Goal: Task Accomplishment & Management: Manage account settings

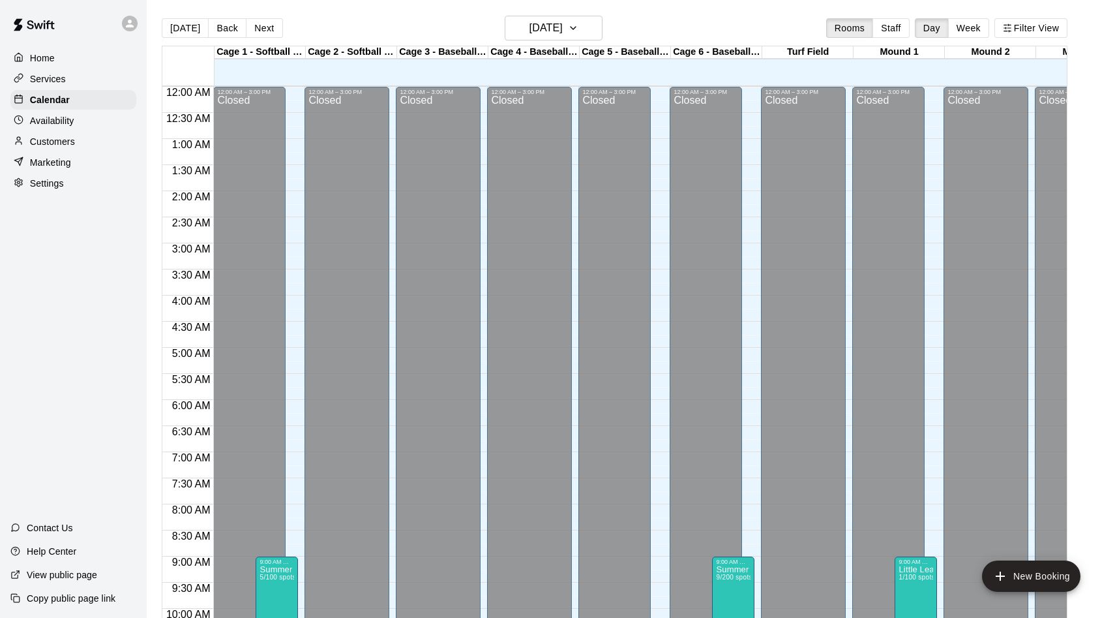
scroll to position [668, 0]
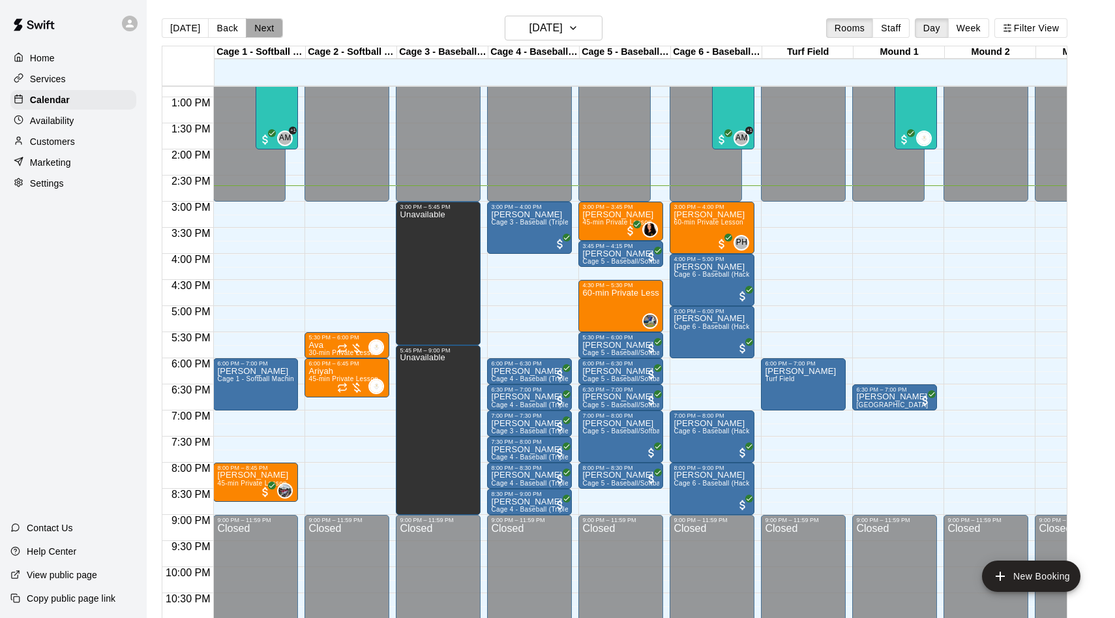
click at [262, 32] on button "Next" at bounding box center [264, 28] width 37 height 20
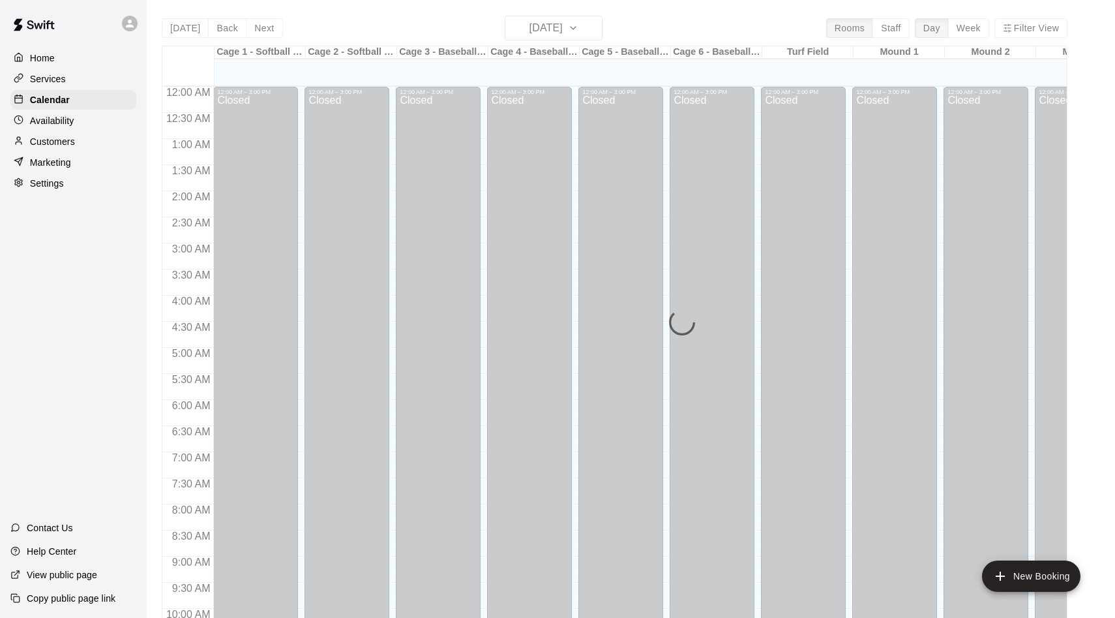
scroll to position [668, 0]
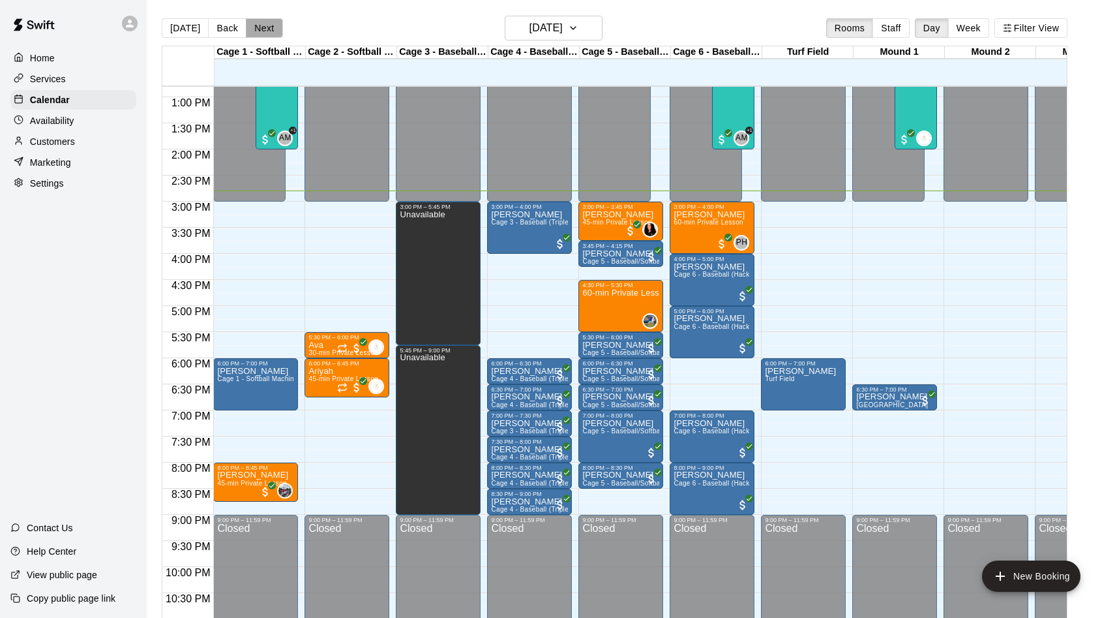
click at [261, 30] on button "Next" at bounding box center [264, 28] width 37 height 20
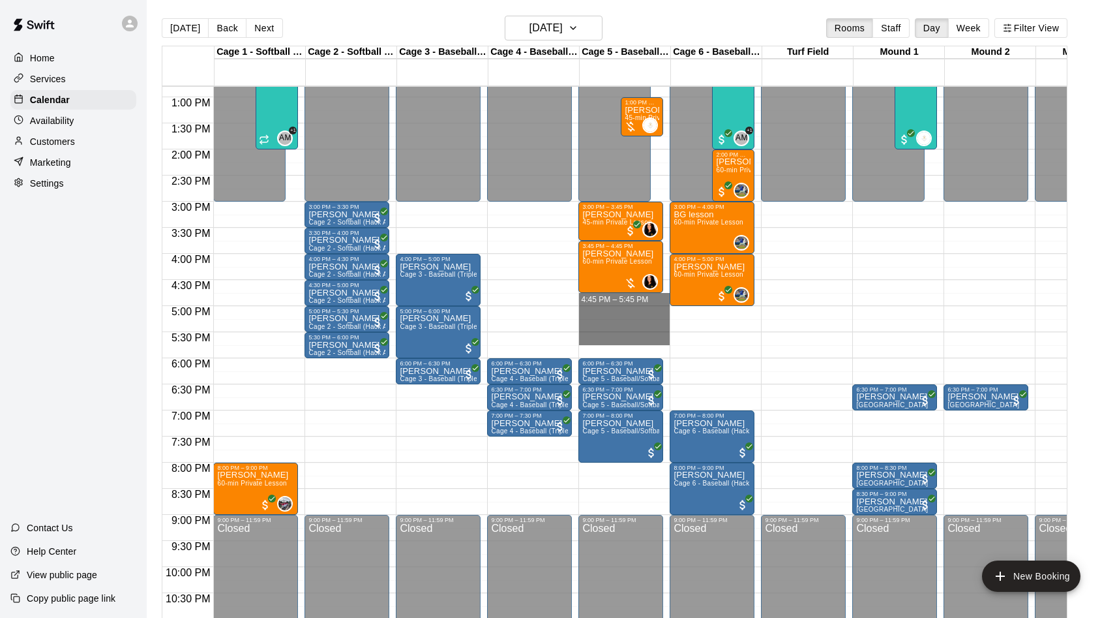
drag, startPoint x: 595, startPoint y: 295, endPoint x: 599, endPoint y: 339, distance: 43.2
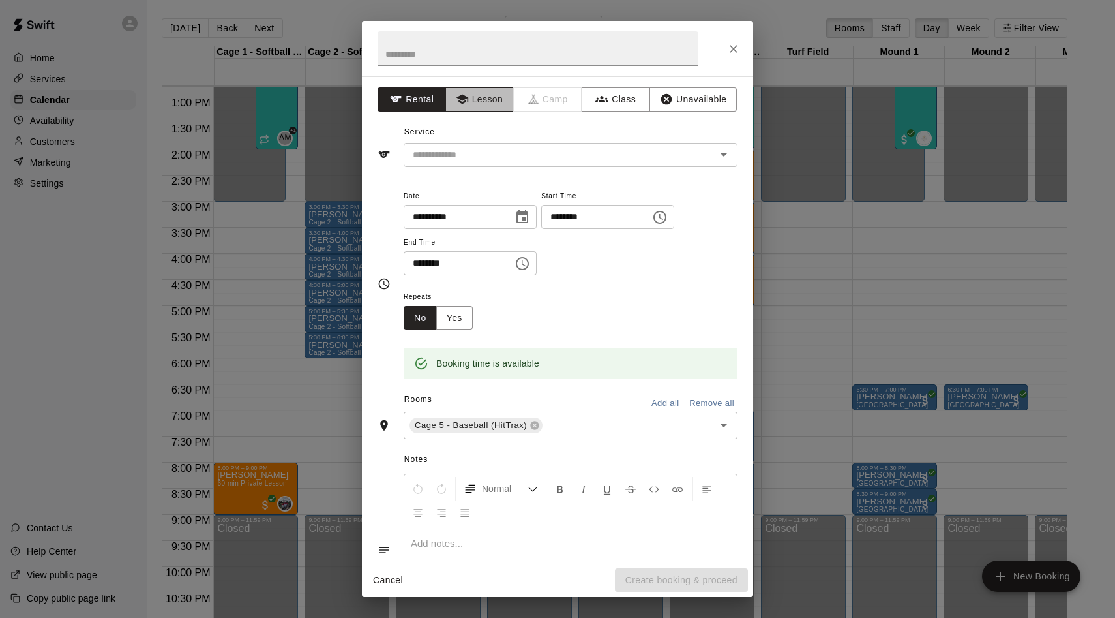
click at [474, 104] on button "Lesson" at bounding box center [479, 99] width 68 height 24
click at [421, 61] on input "text" at bounding box center [538, 48] width 321 height 35
type input "*****"
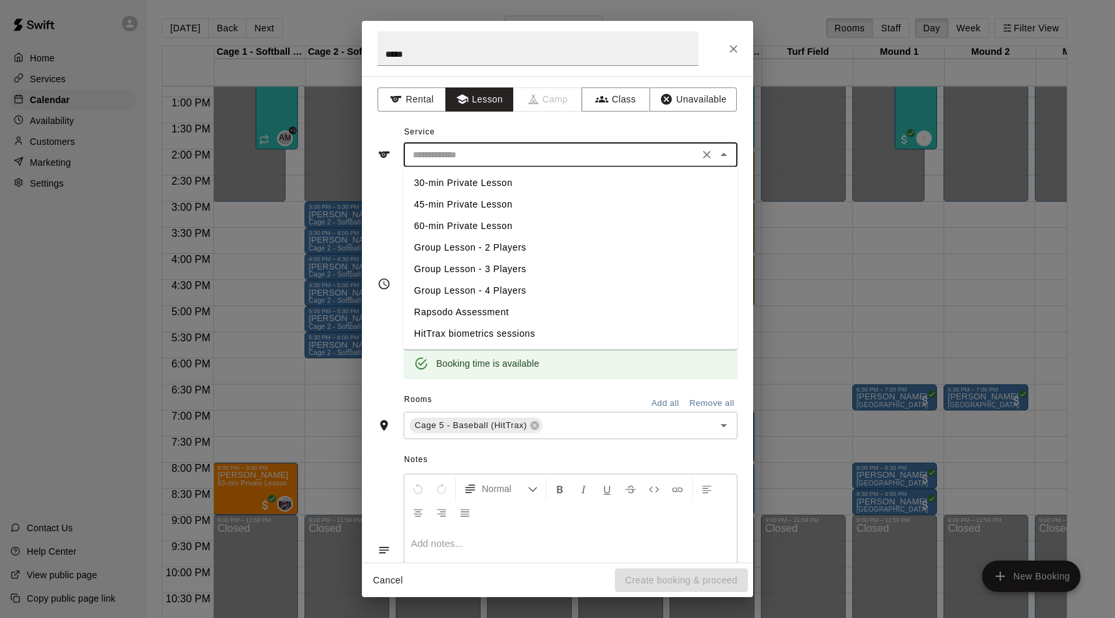
click at [447, 148] on input "text" at bounding box center [552, 155] width 288 height 16
click at [459, 223] on li "60-min Private Lesson" at bounding box center [571, 226] width 334 height 22
type input "**********"
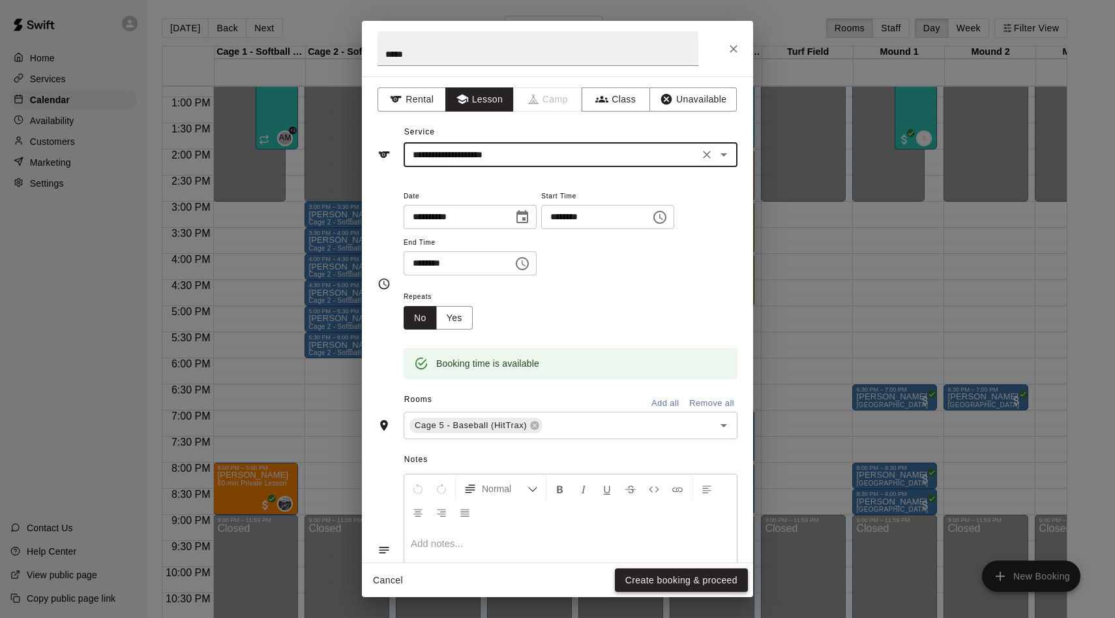
click at [666, 586] on button "Create booking & proceed" at bounding box center [681, 580] width 133 height 24
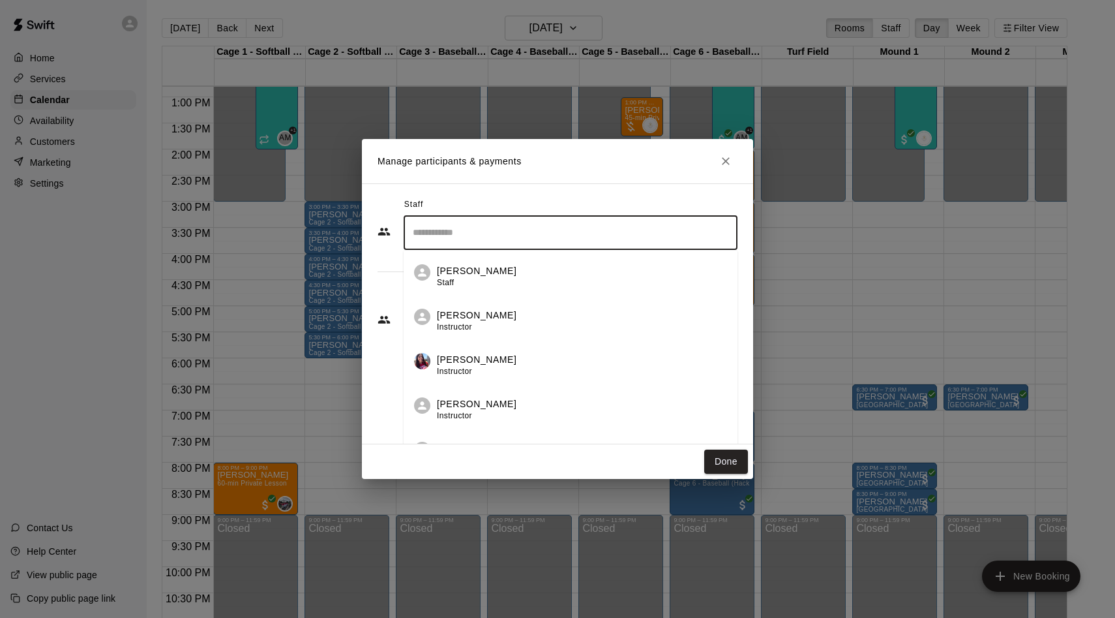
click at [448, 231] on input "Search staff" at bounding box center [571, 232] width 322 height 23
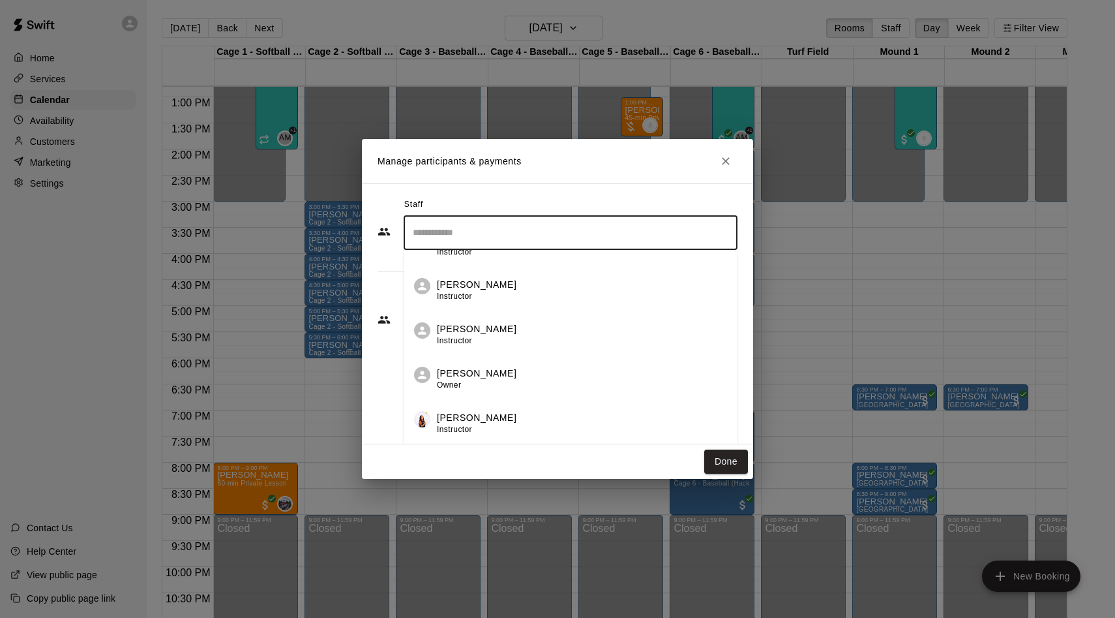
scroll to position [143, 0]
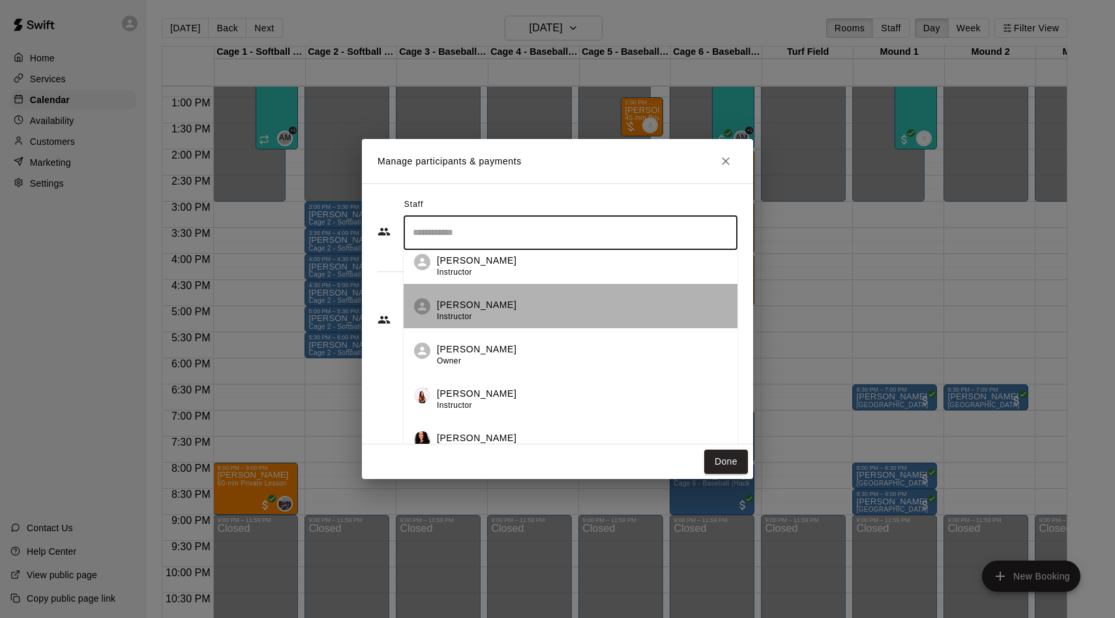
click at [462, 316] on span "Instructor" at bounding box center [454, 316] width 35 height 9
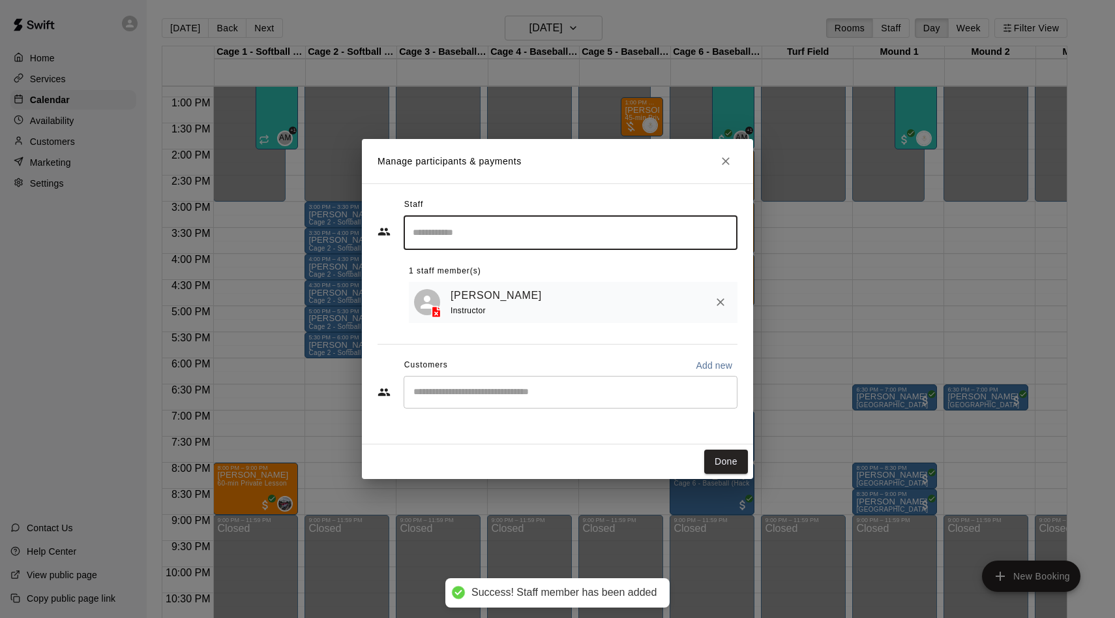
click at [440, 382] on div "​" at bounding box center [571, 392] width 334 height 33
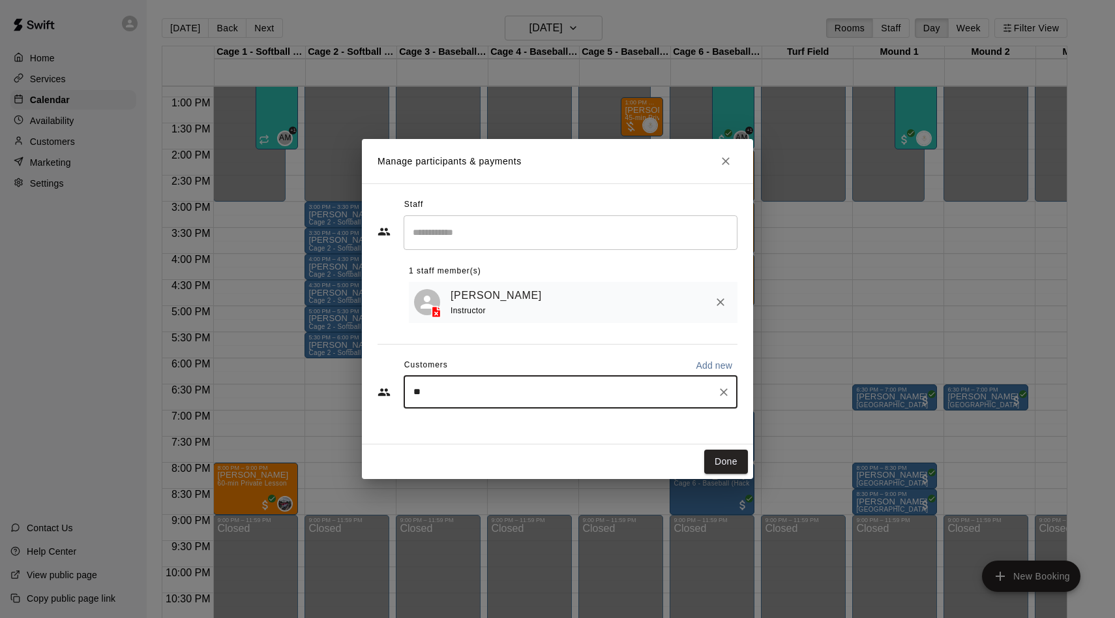
type input "***"
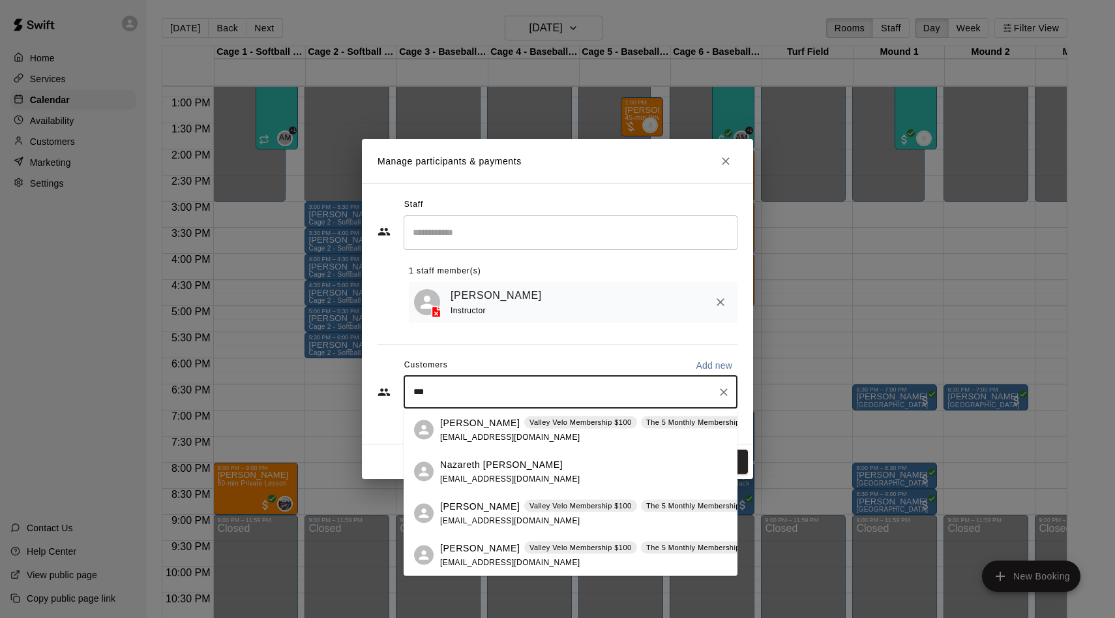
click at [466, 441] on span "[EMAIL_ADDRESS][DOMAIN_NAME]" at bounding box center [510, 436] width 140 height 9
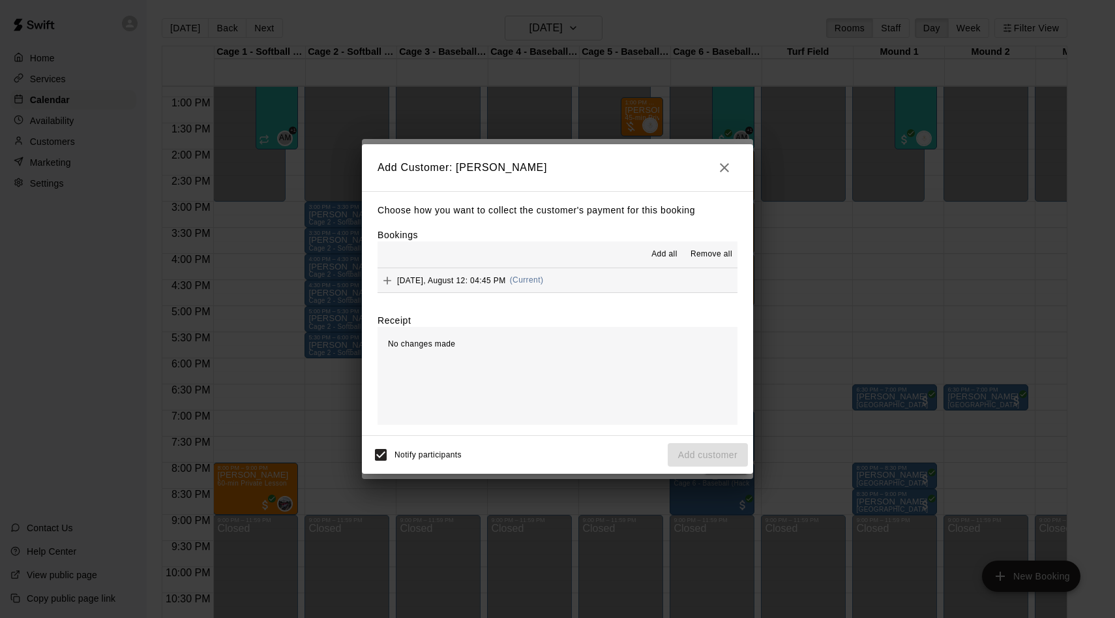
click at [672, 256] on span "Add all" at bounding box center [665, 254] width 26 height 13
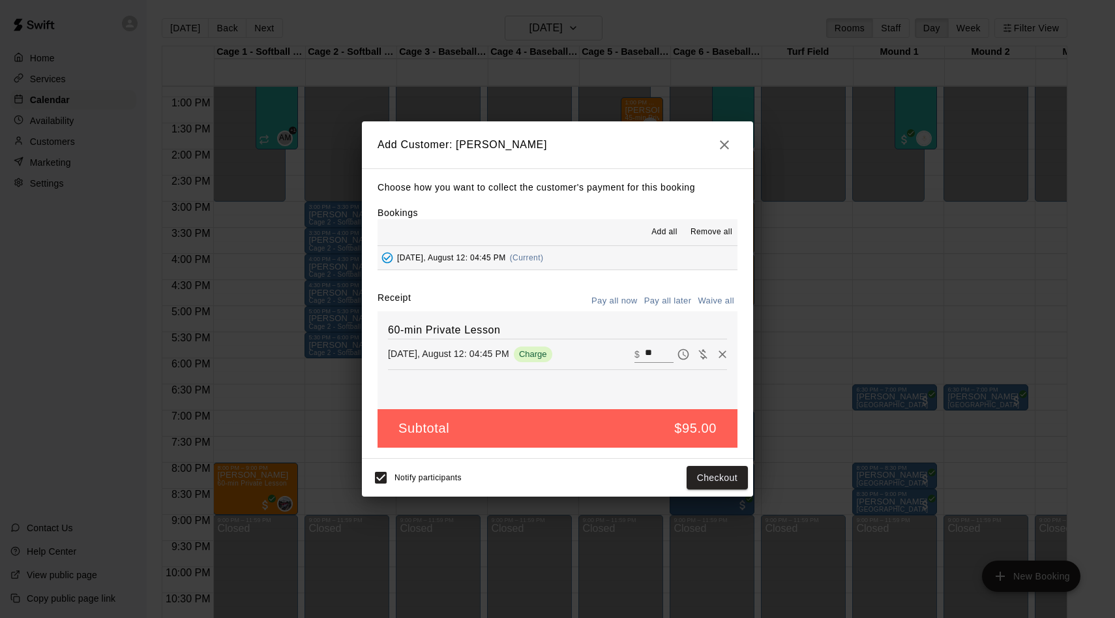
click at [667, 303] on button "Pay all later" at bounding box center [668, 301] width 54 height 20
click at [704, 474] on button "Add customer" at bounding box center [708, 478] width 80 height 24
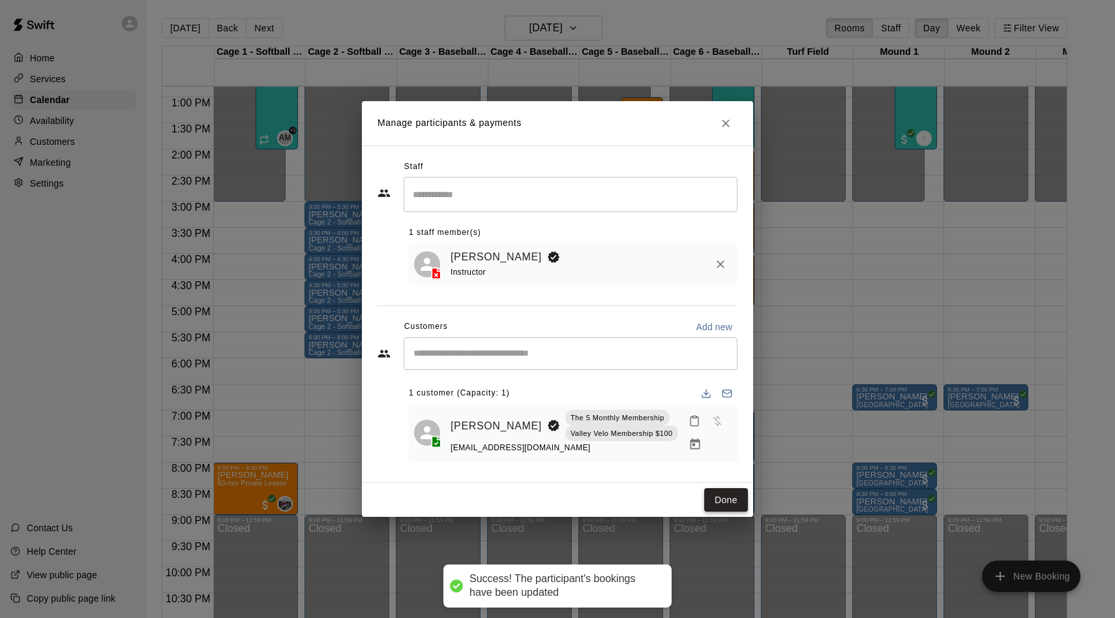
click at [717, 493] on button "Done" at bounding box center [726, 500] width 44 height 24
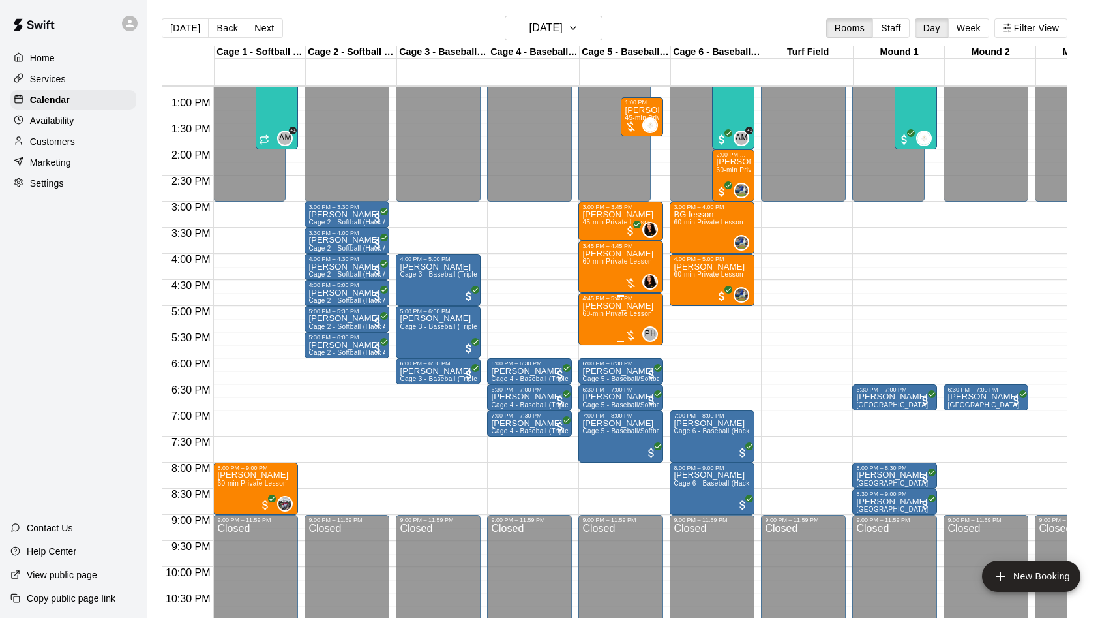
click at [586, 310] on span "60-min Private Lesson" at bounding box center [617, 313] width 70 height 7
click at [592, 350] on img "edit" at bounding box center [596, 355] width 15 height 15
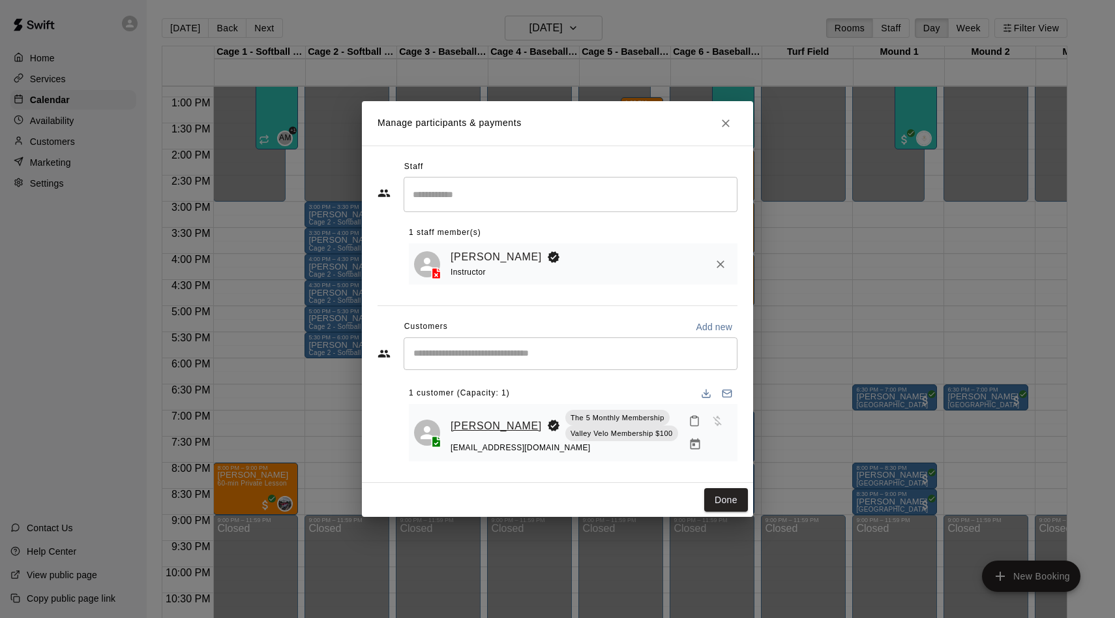
click at [480, 419] on link "[PERSON_NAME]" at bounding box center [496, 425] width 91 height 17
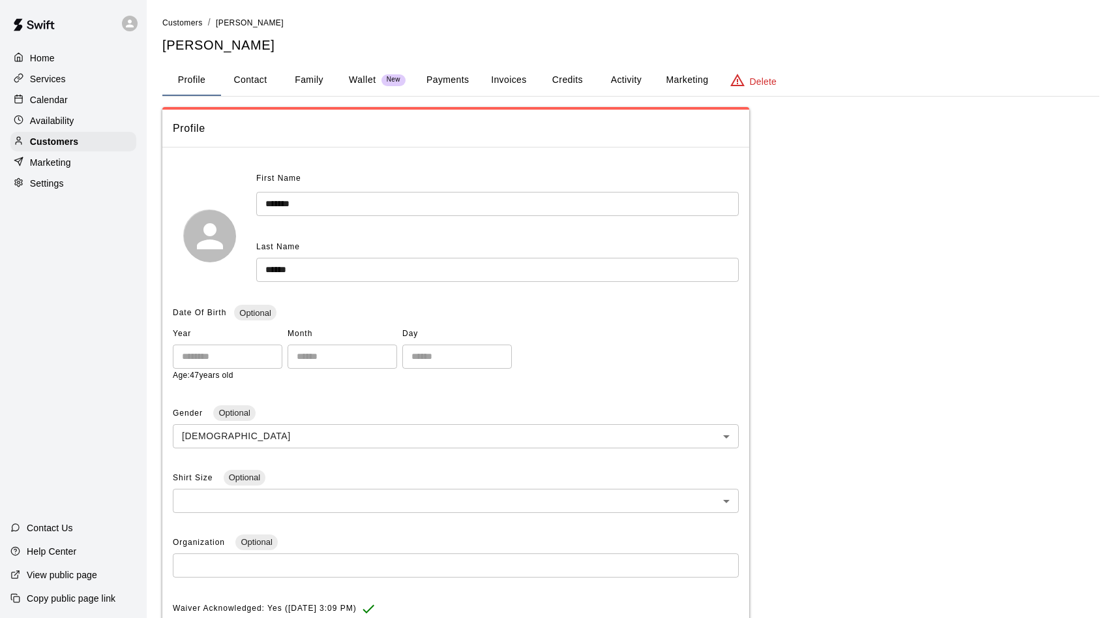
click at [440, 89] on button "Payments" at bounding box center [447, 80] width 63 height 31
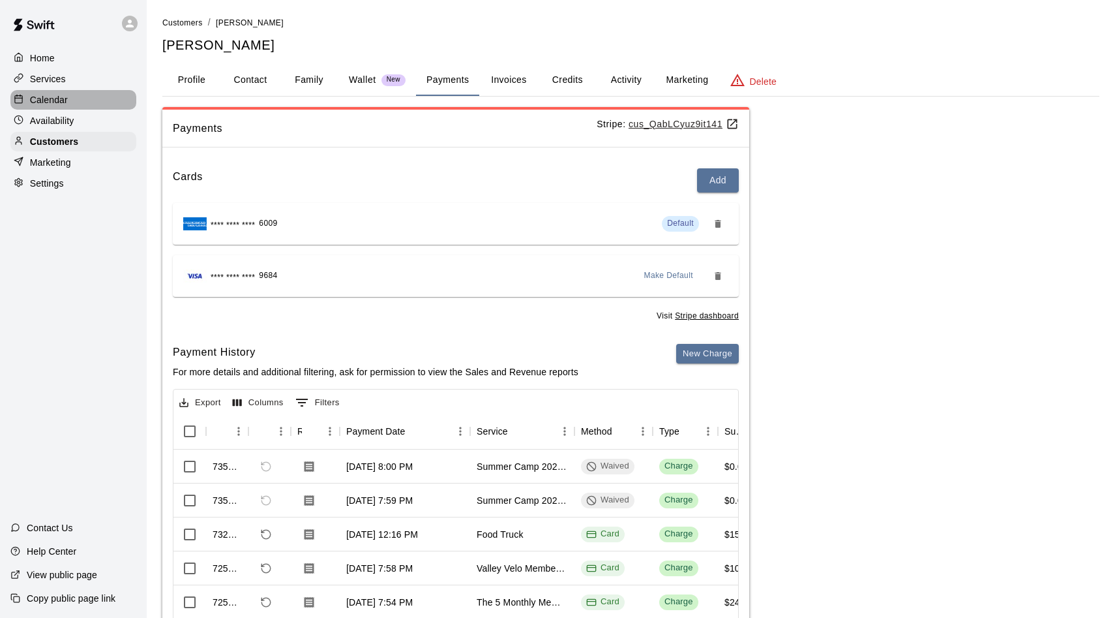
click at [68, 104] on div "Calendar" at bounding box center [73, 100] width 126 height 20
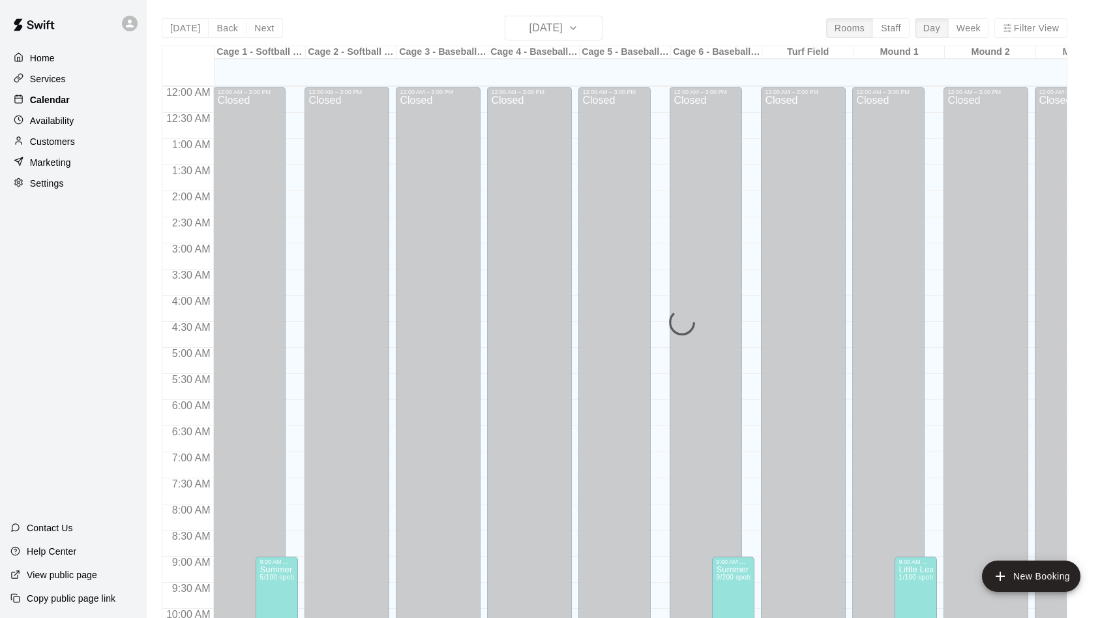
scroll to position [668, 0]
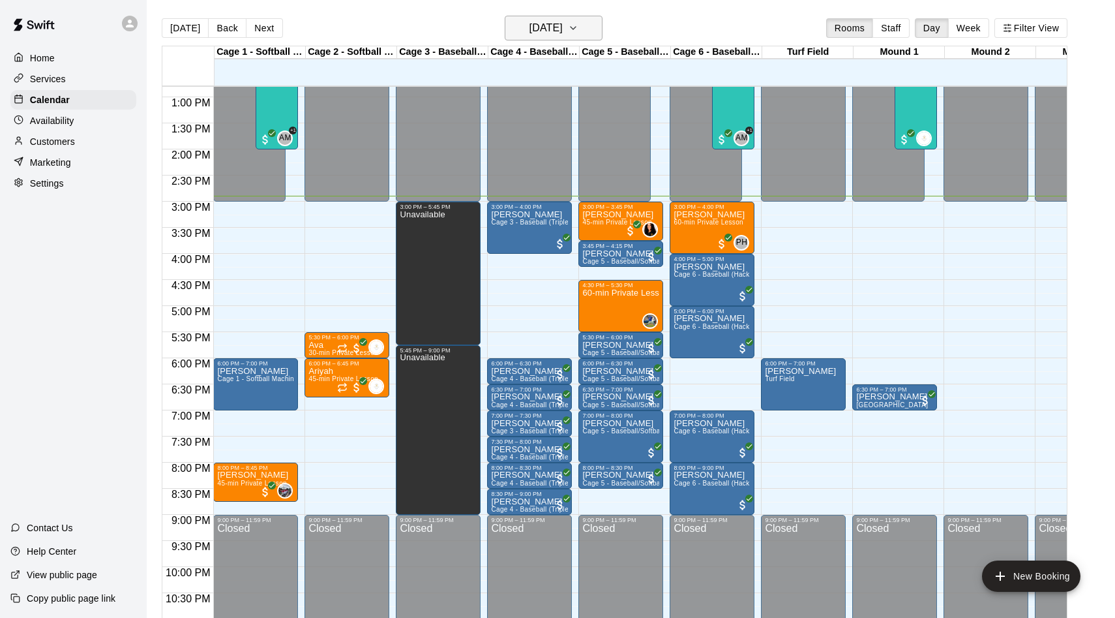
click at [547, 36] on h6 "[DATE]" at bounding box center [546, 28] width 33 height 18
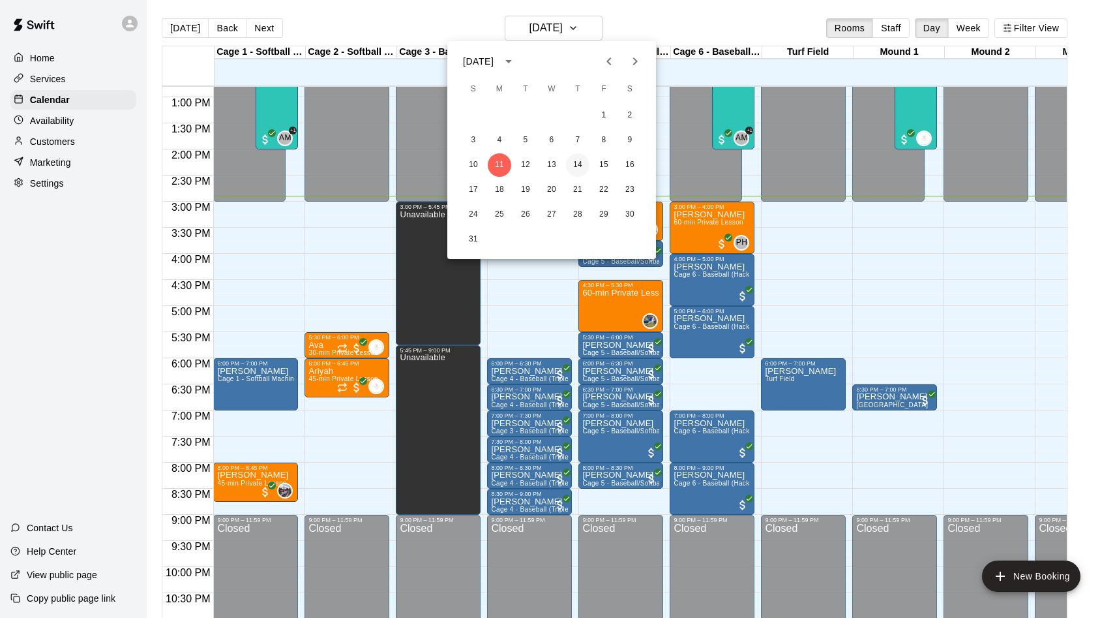
click at [575, 171] on button "14" at bounding box center [577, 164] width 23 height 23
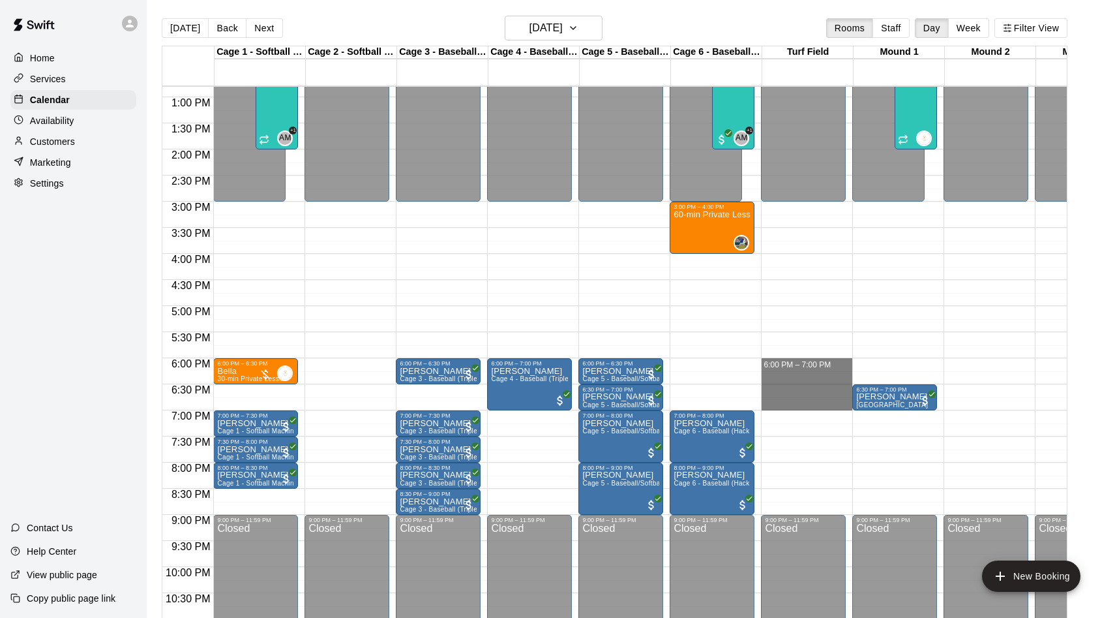
drag, startPoint x: 785, startPoint y: 359, endPoint x: 794, endPoint y: 408, distance: 49.9
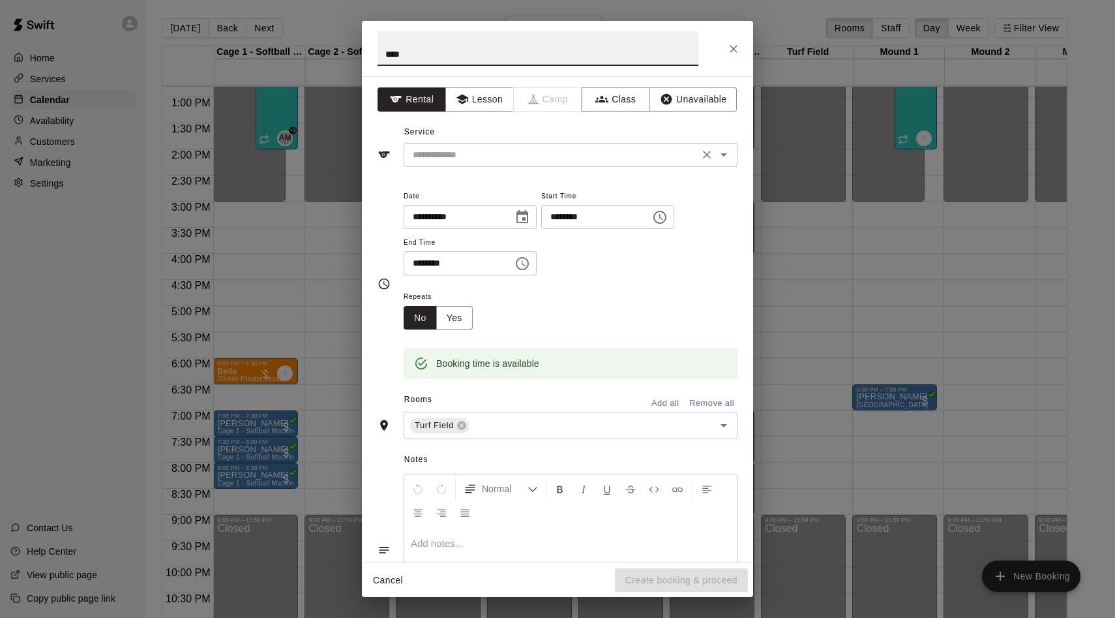
click at [560, 164] on div "​" at bounding box center [571, 155] width 334 height 24
type input "****"
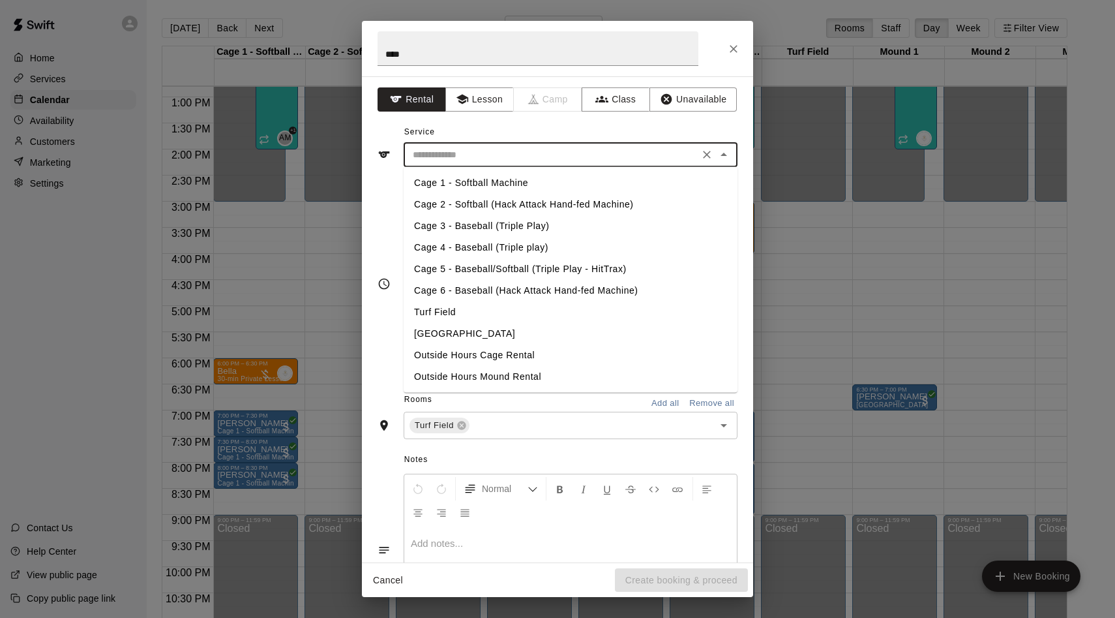
click at [454, 308] on li "Turf Field" at bounding box center [571, 312] width 334 height 22
type input "**********"
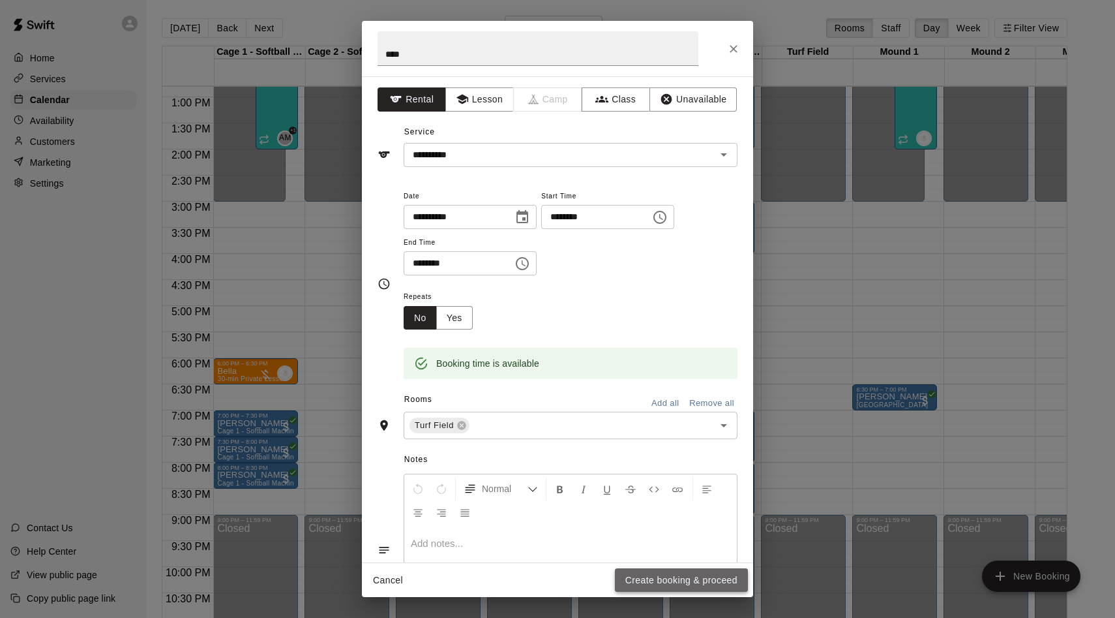
click at [693, 579] on button "Create booking & proceed" at bounding box center [681, 580] width 133 height 24
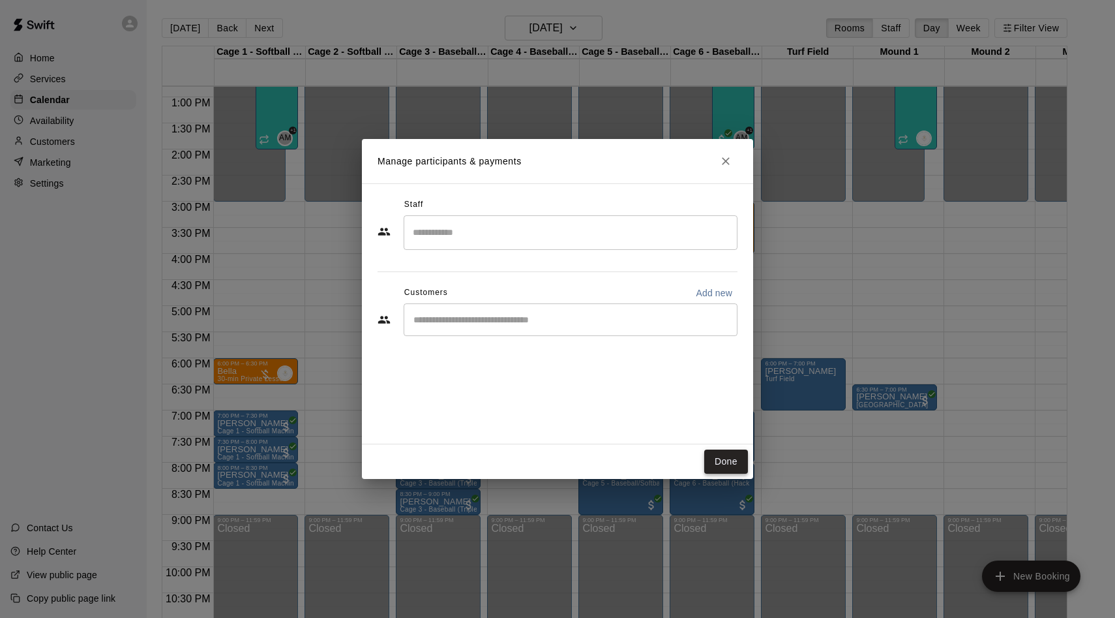
click at [729, 453] on button "Done" at bounding box center [726, 461] width 44 height 24
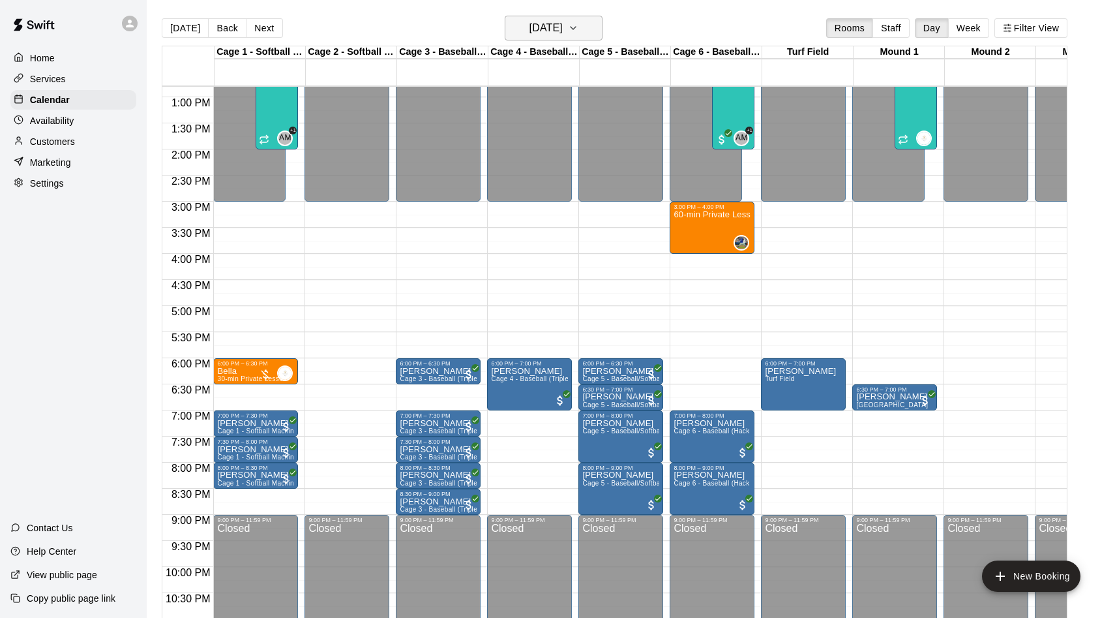
click at [539, 26] on h6 "[DATE]" at bounding box center [546, 28] width 33 height 18
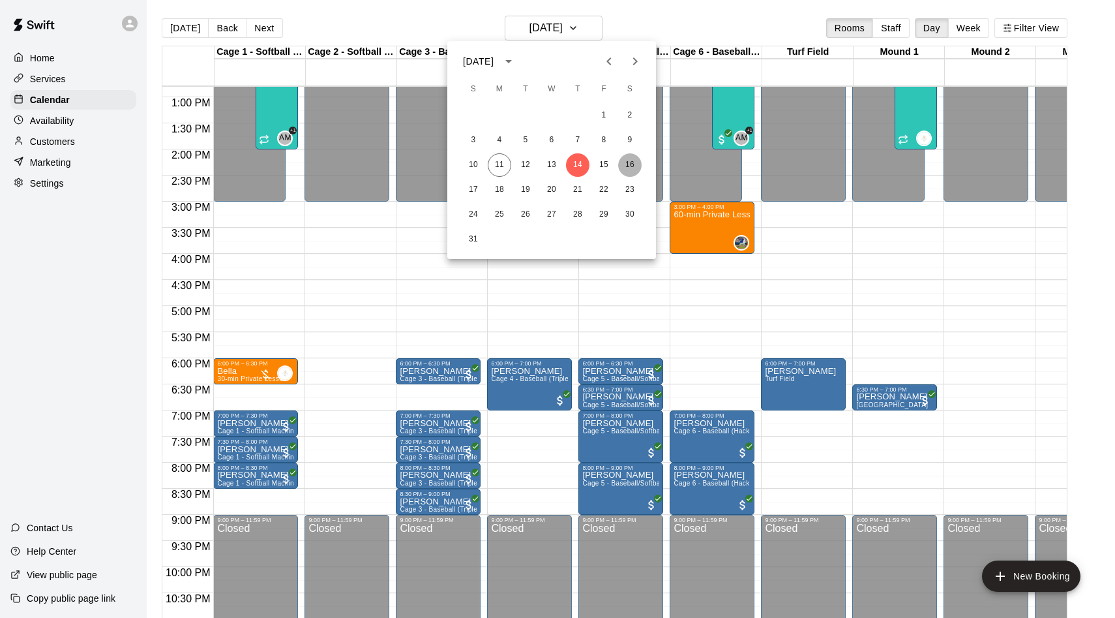
click at [626, 168] on button "16" at bounding box center [629, 164] width 23 height 23
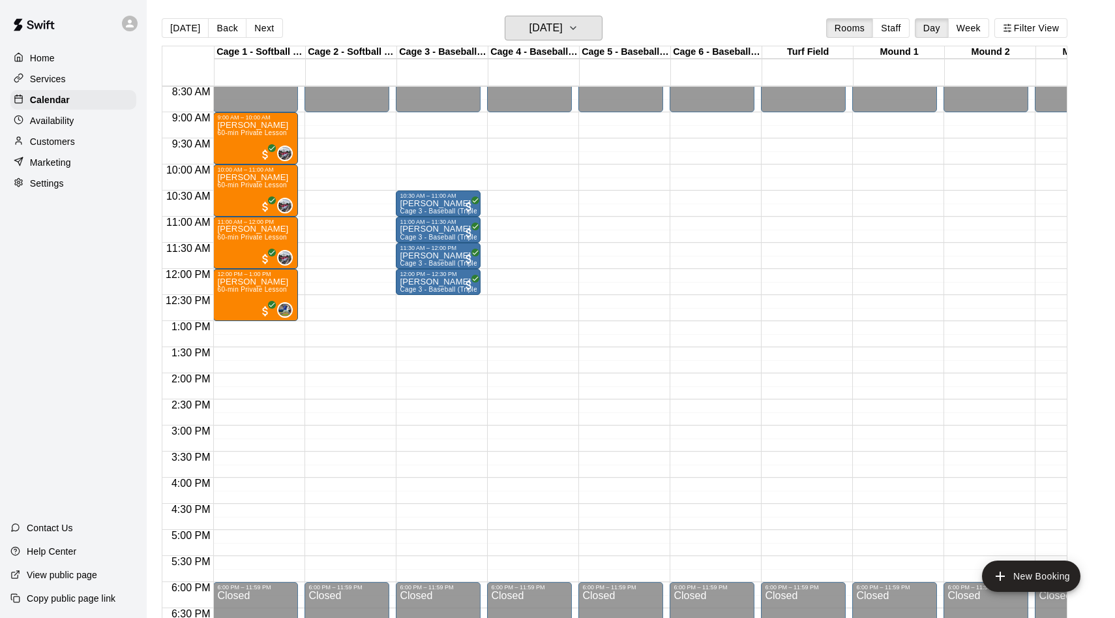
scroll to position [444, 0]
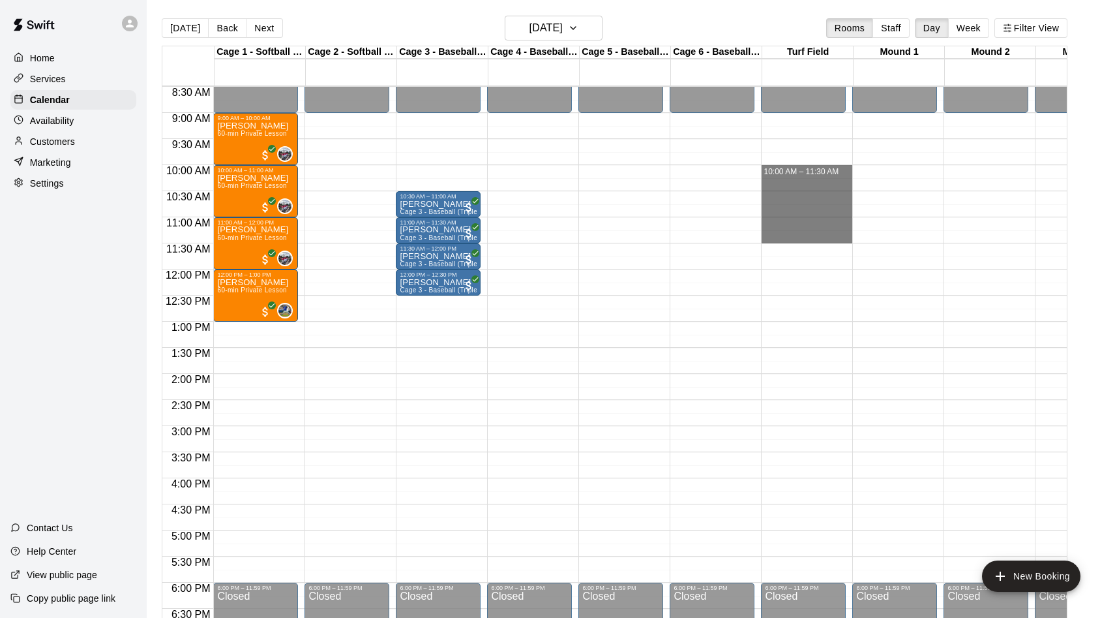
drag, startPoint x: 777, startPoint y: 166, endPoint x: 775, endPoint y: 237, distance: 71.8
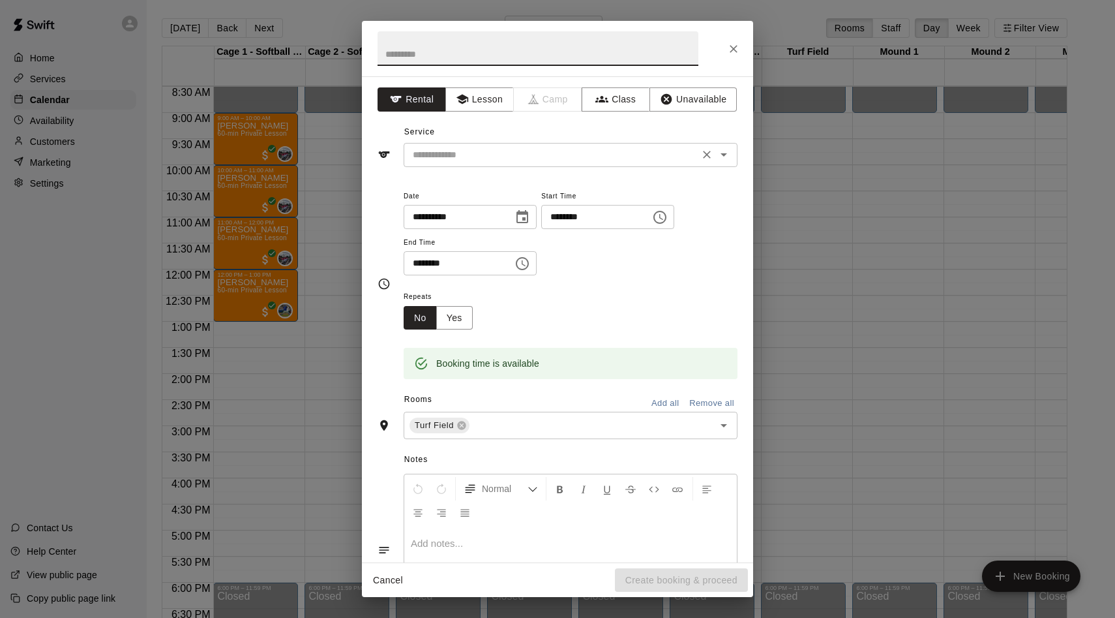
click at [457, 148] on input "text" at bounding box center [552, 155] width 288 height 16
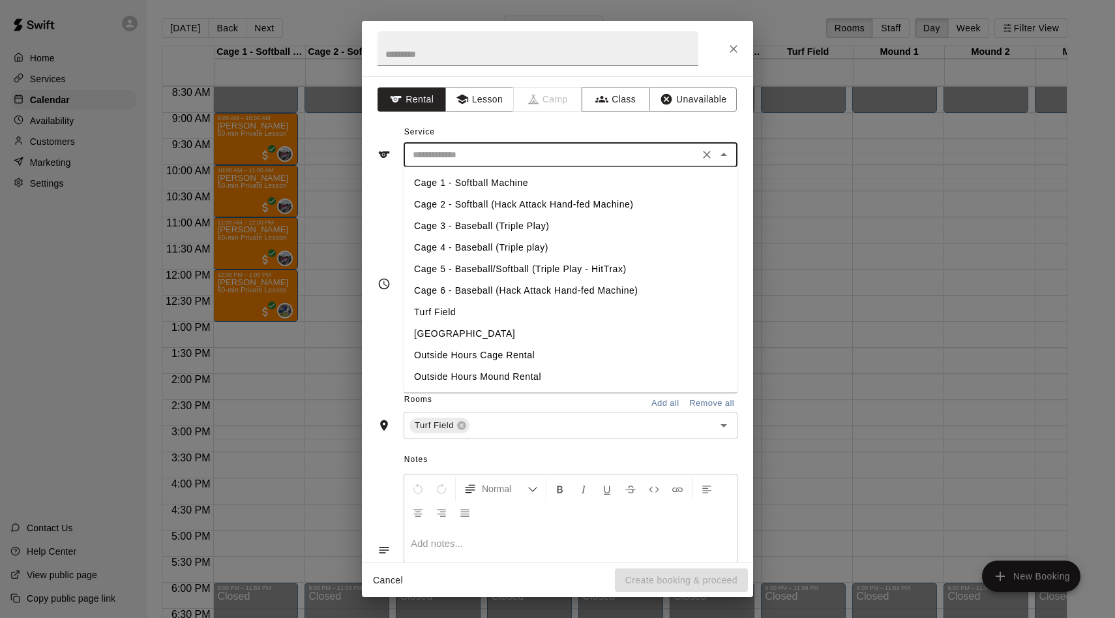
click at [437, 310] on li "Turf Field" at bounding box center [571, 312] width 334 height 22
type input "**********"
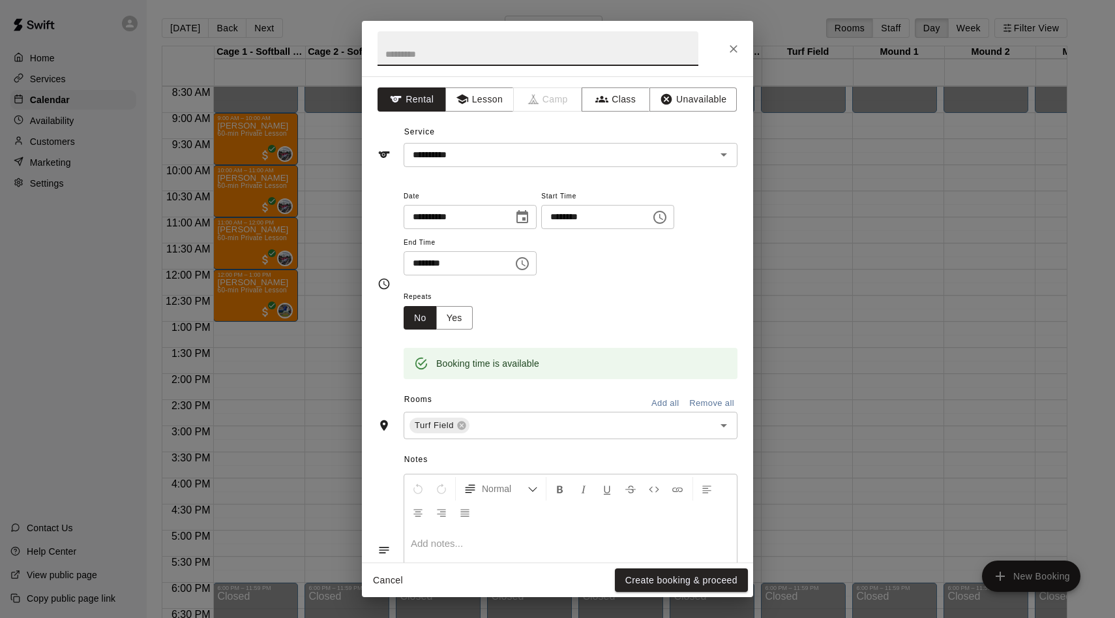
click at [427, 53] on input "text" at bounding box center [538, 48] width 321 height 35
type input "****"
click at [699, 580] on button "Create booking & proceed" at bounding box center [681, 580] width 133 height 24
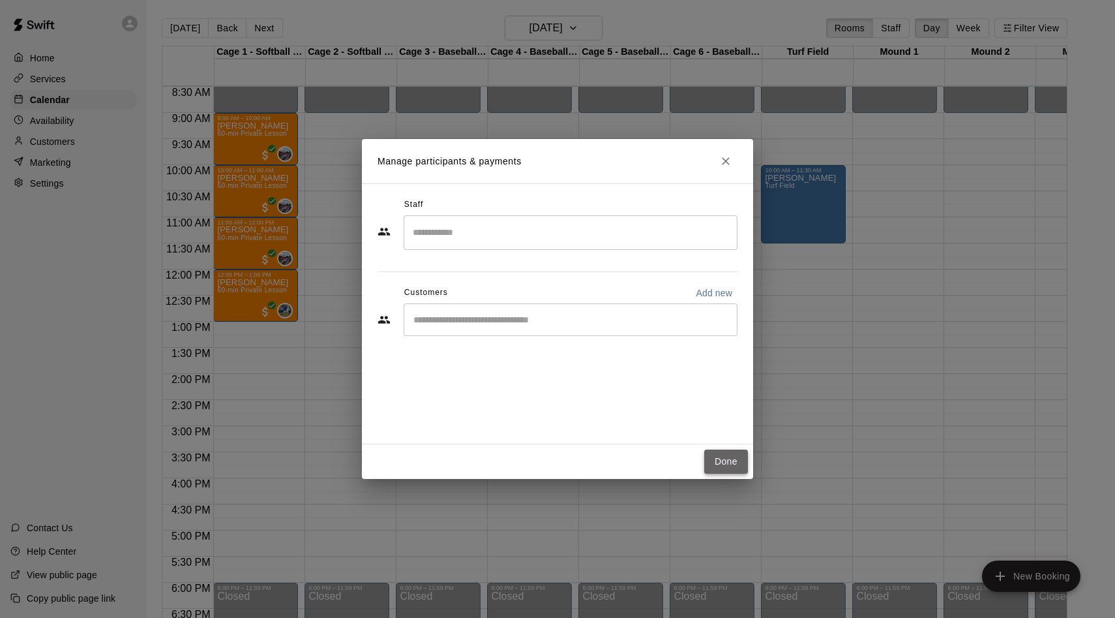
click at [732, 460] on button "Done" at bounding box center [726, 461] width 44 height 24
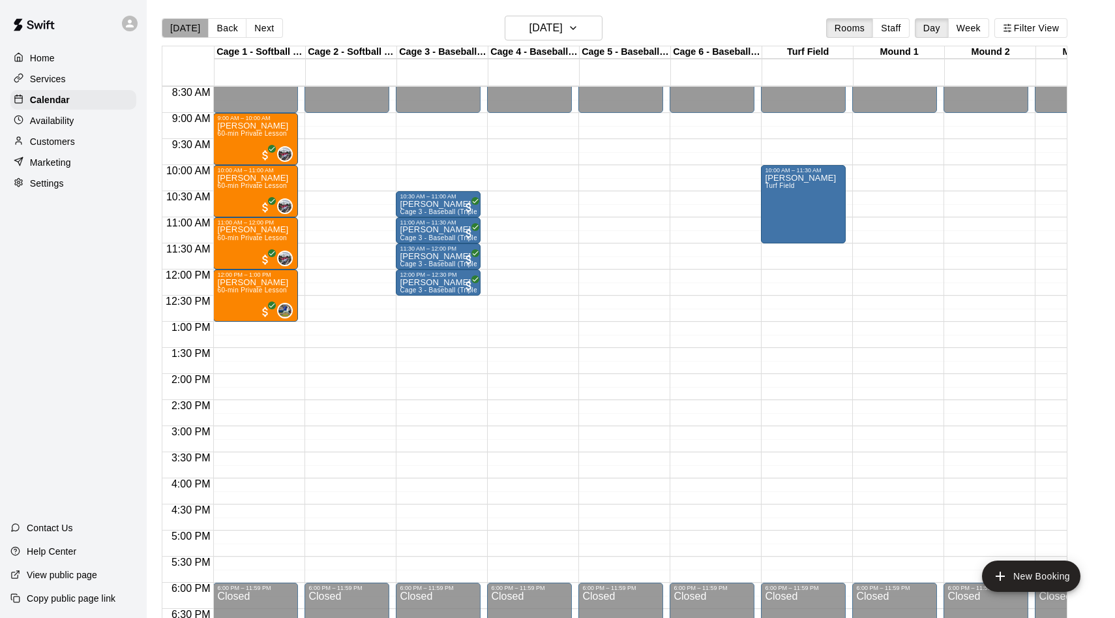
click at [186, 29] on button "[DATE]" at bounding box center [185, 28] width 47 height 20
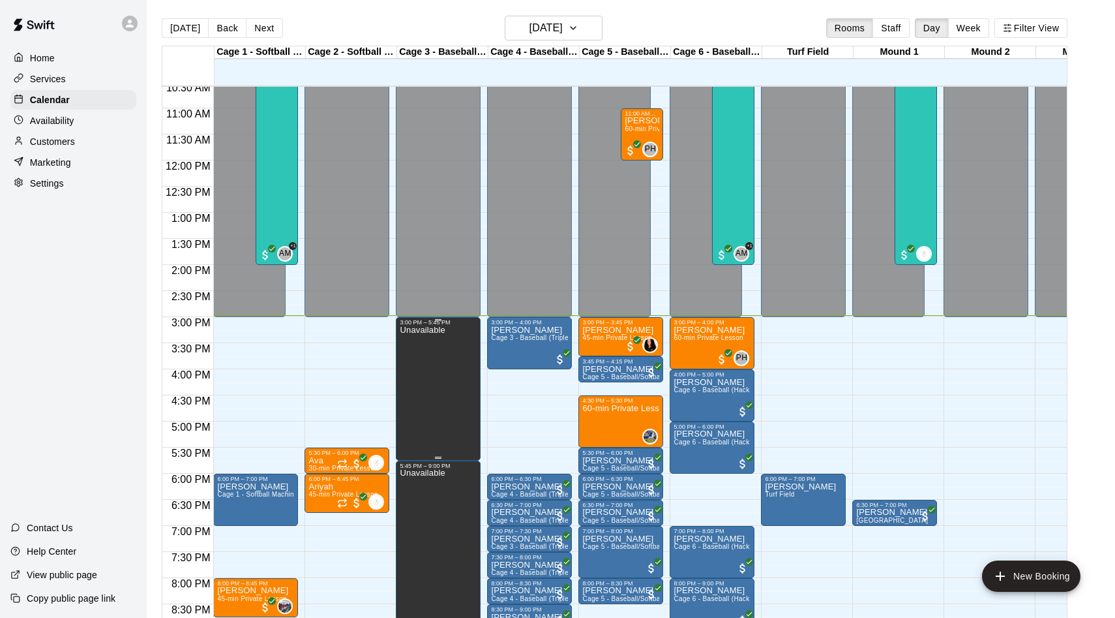
scroll to position [553, 0]
